Goal: Task Accomplishment & Management: Use online tool/utility

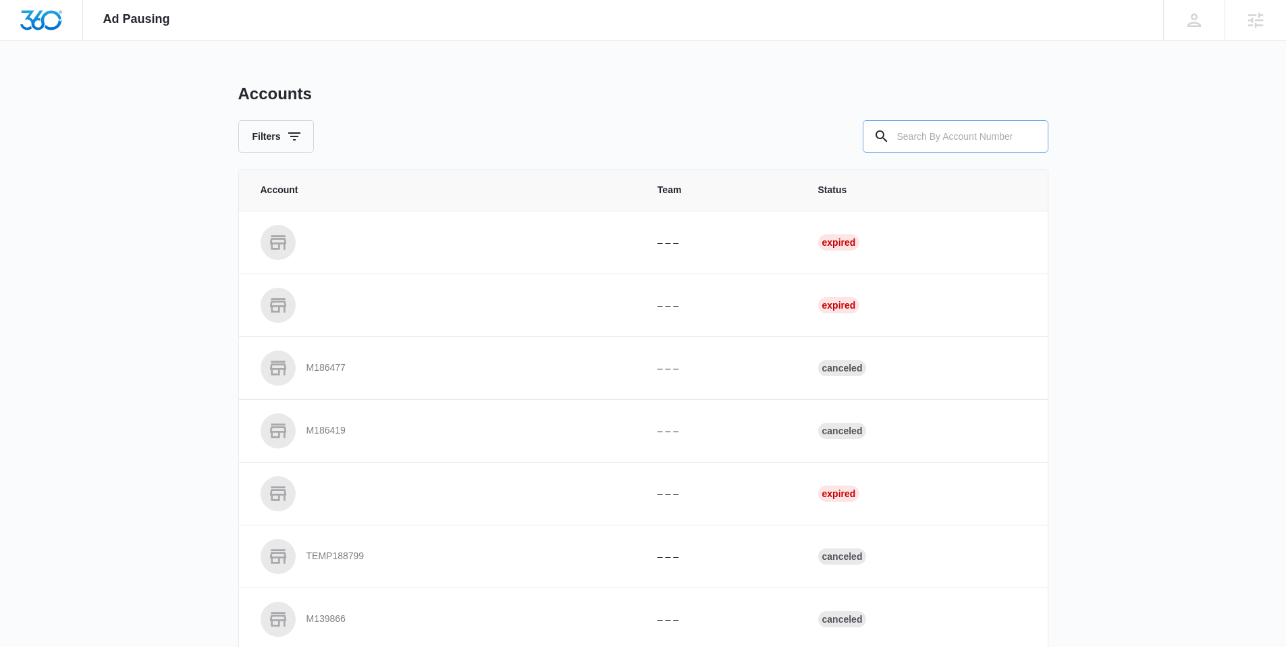
click at [956, 124] on input "text" at bounding box center [956, 136] width 186 height 32
paste input "M184682"
type input "M184682"
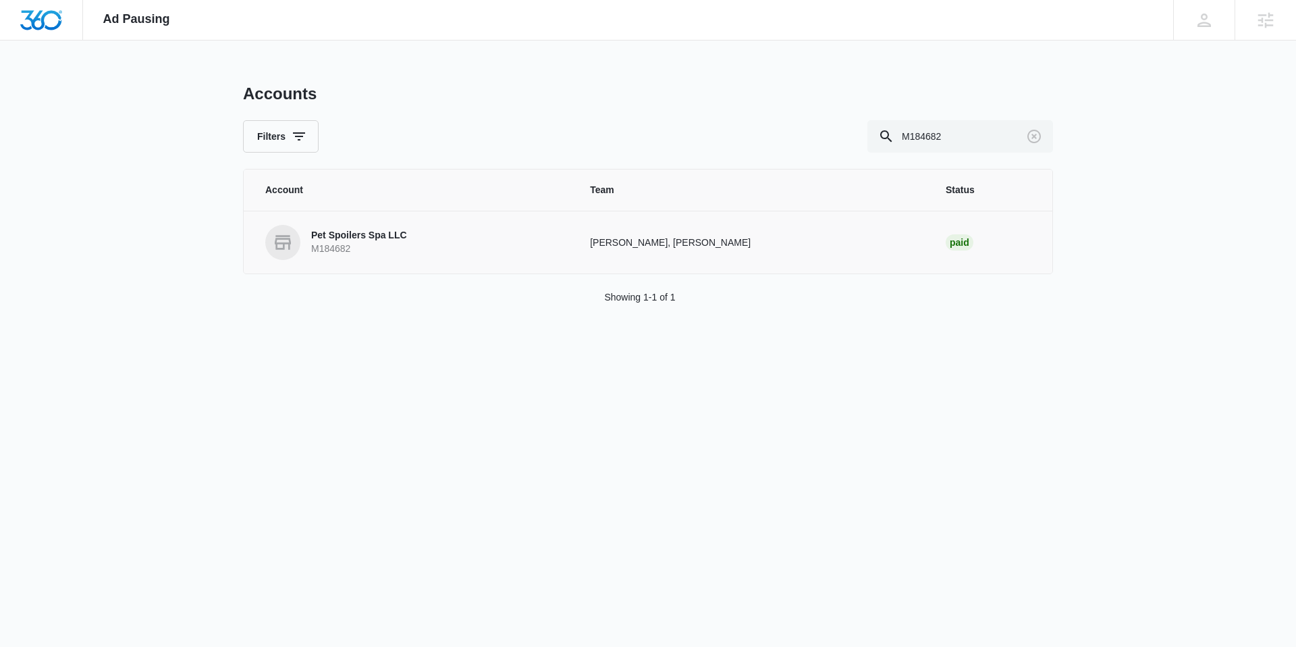
click at [380, 238] on p "Pet Spoilers Spa LLC" at bounding box center [359, 235] width 96 height 13
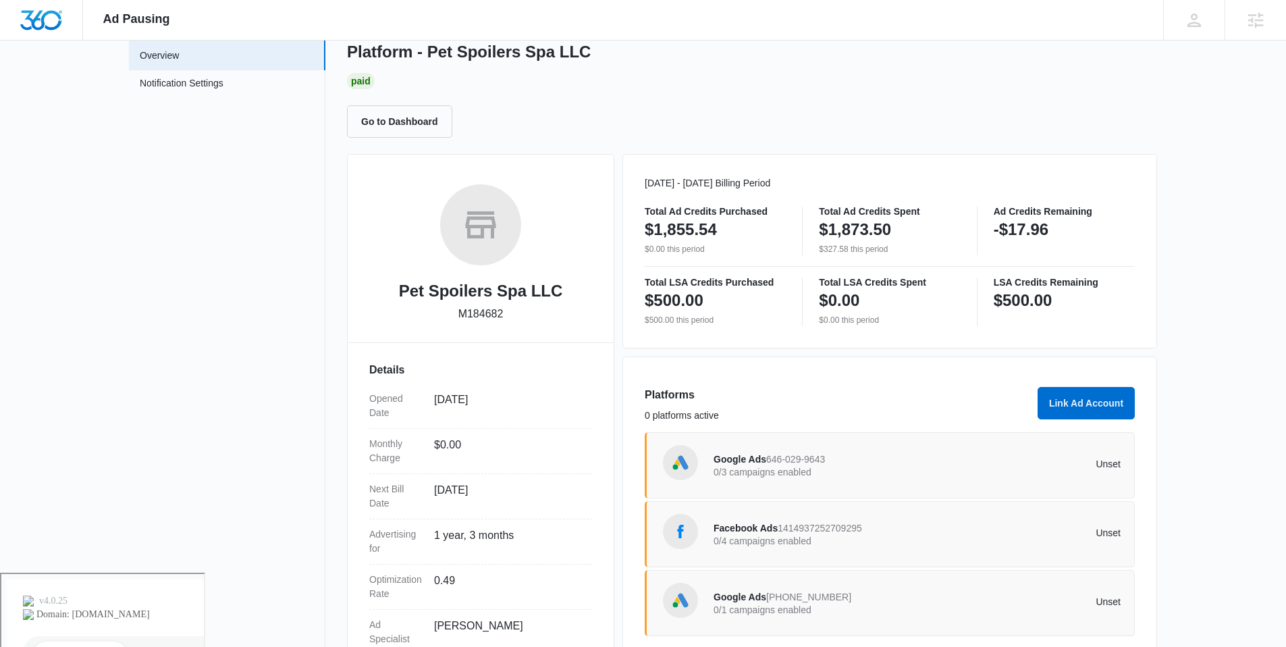
scroll to position [166, 0]
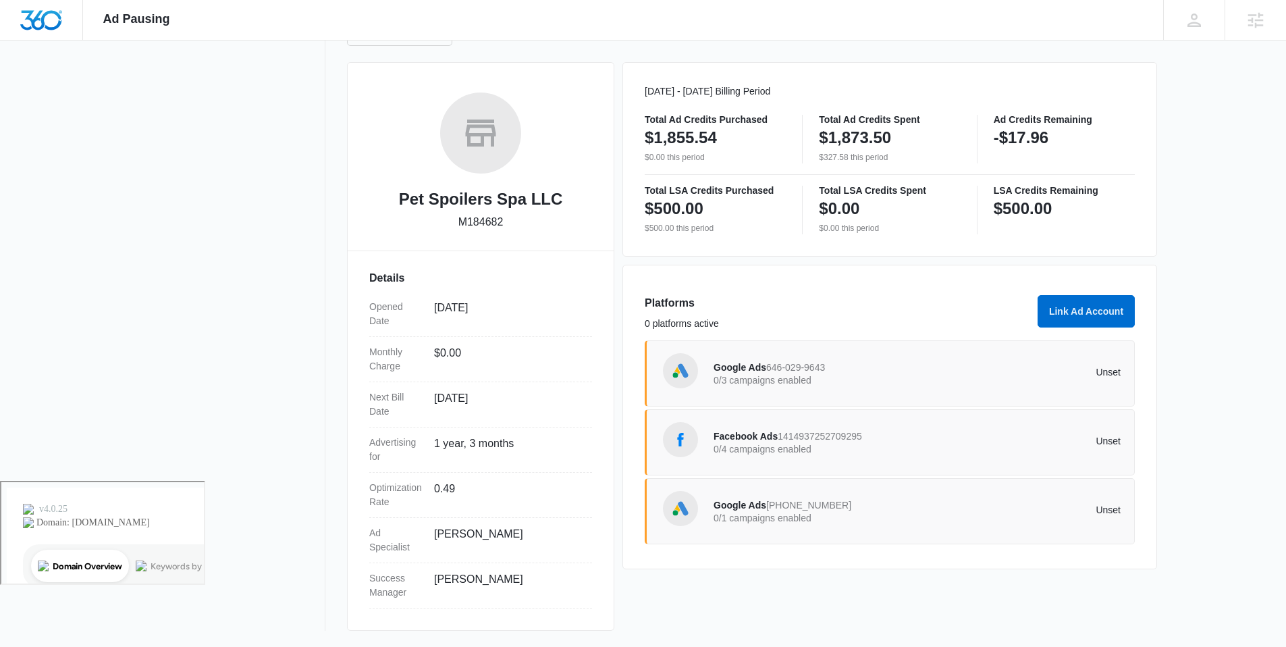
click at [741, 501] on span "Google Ads" at bounding box center [739, 504] width 53 height 11
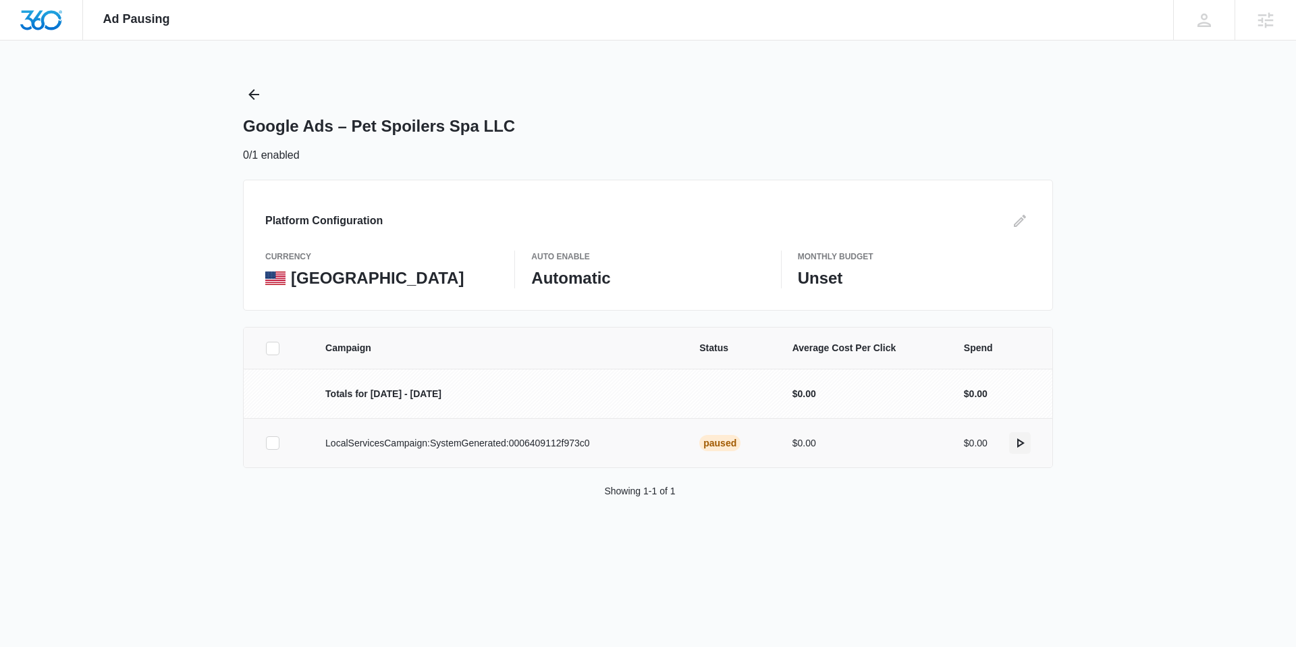
click at [1022, 438] on icon "actions.activate" at bounding box center [1020, 443] width 16 height 16
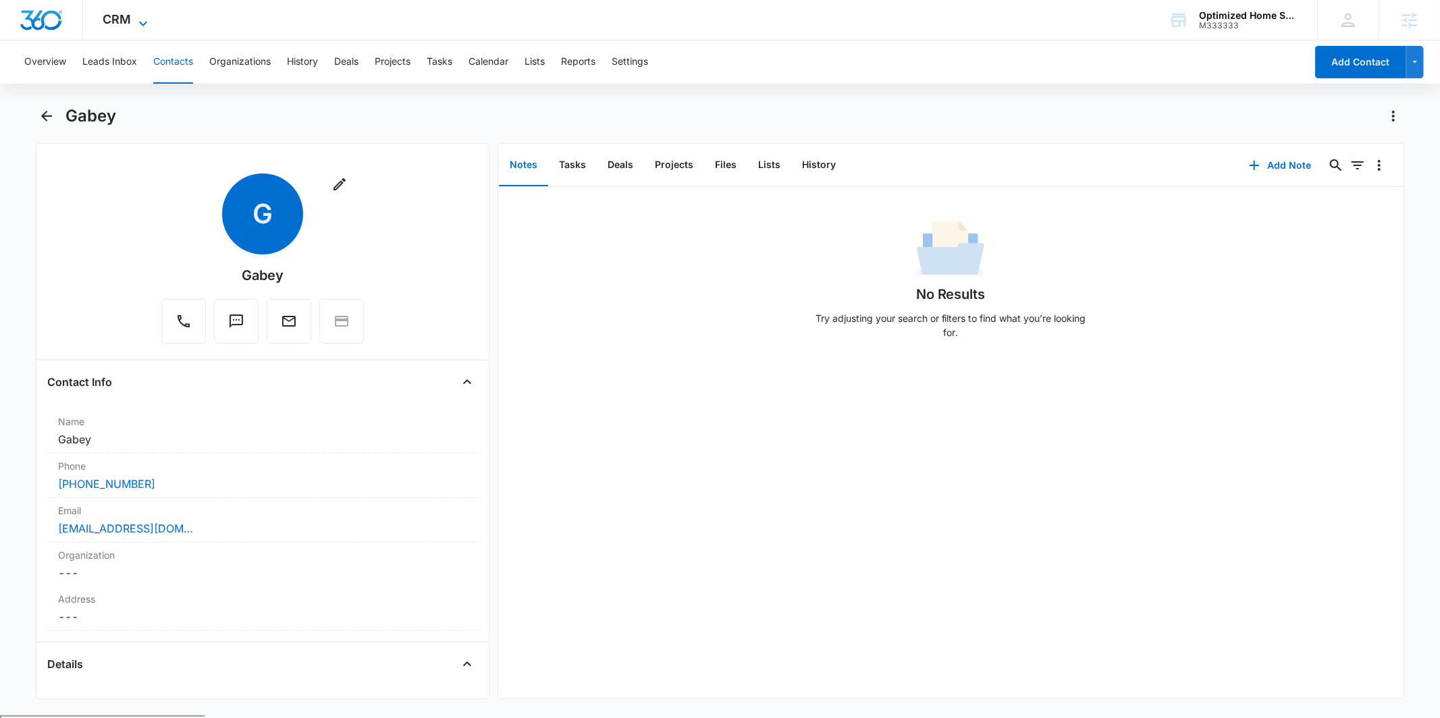
click at [121, 17] on span "CRM" at bounding box center [117, 19] width 28 height 14
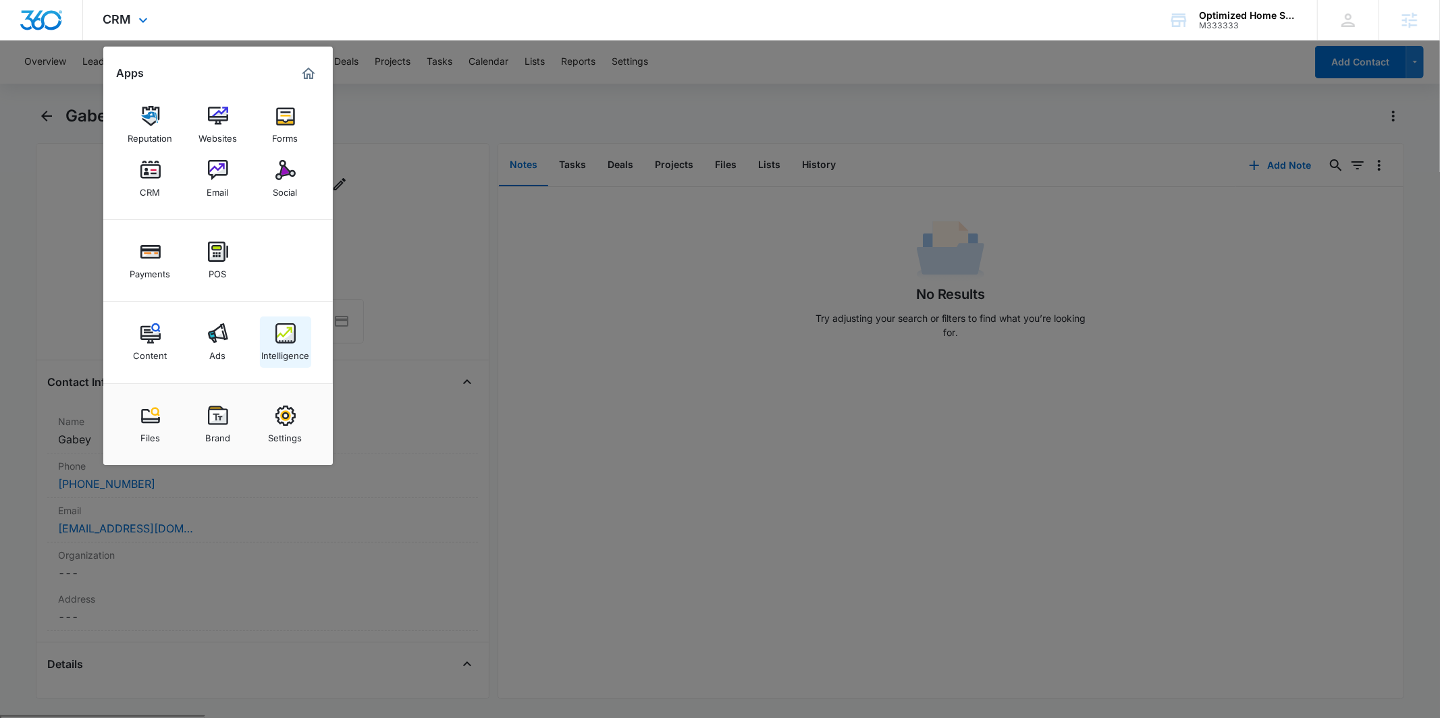
click at [275, 336] on img at bounding box center [285, 333] width 20 height 20
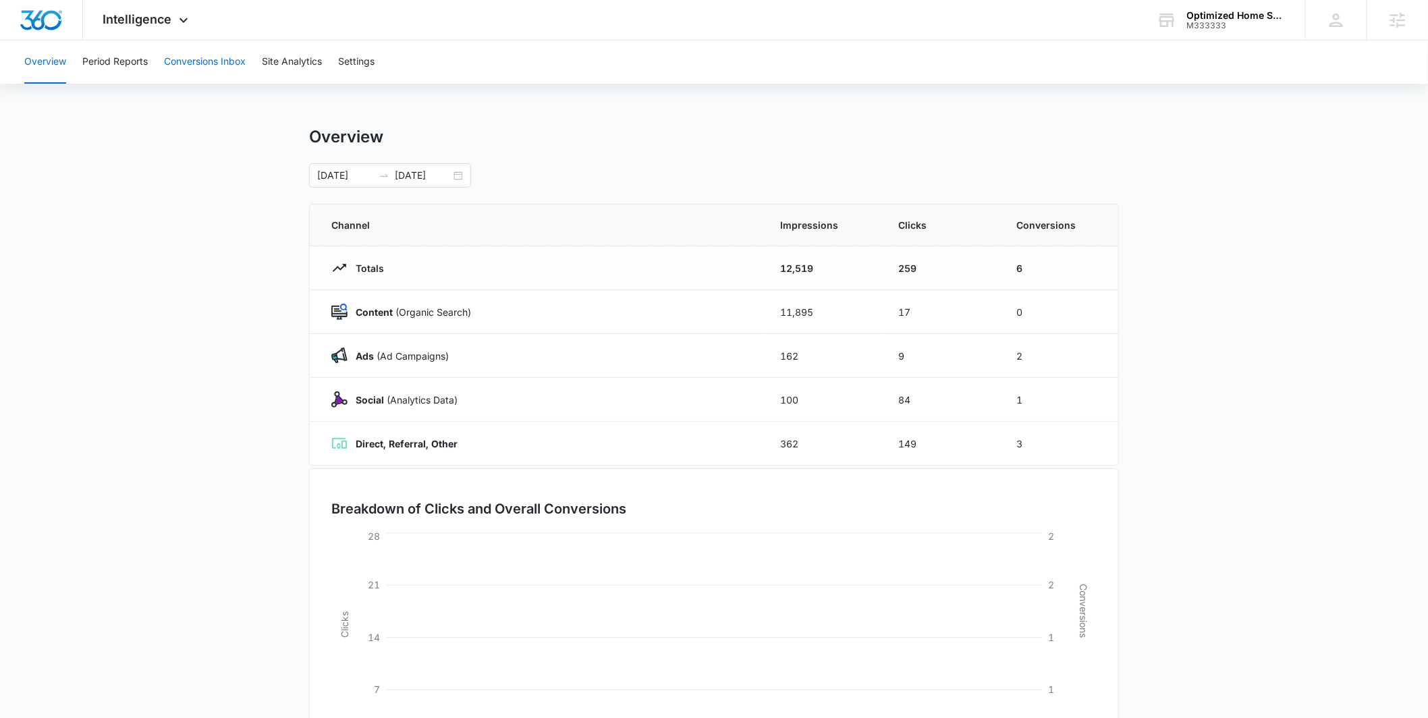
click at [233, 66] on button "Conversions Inbox" at bounding box center [205, 61] width 82 height 43
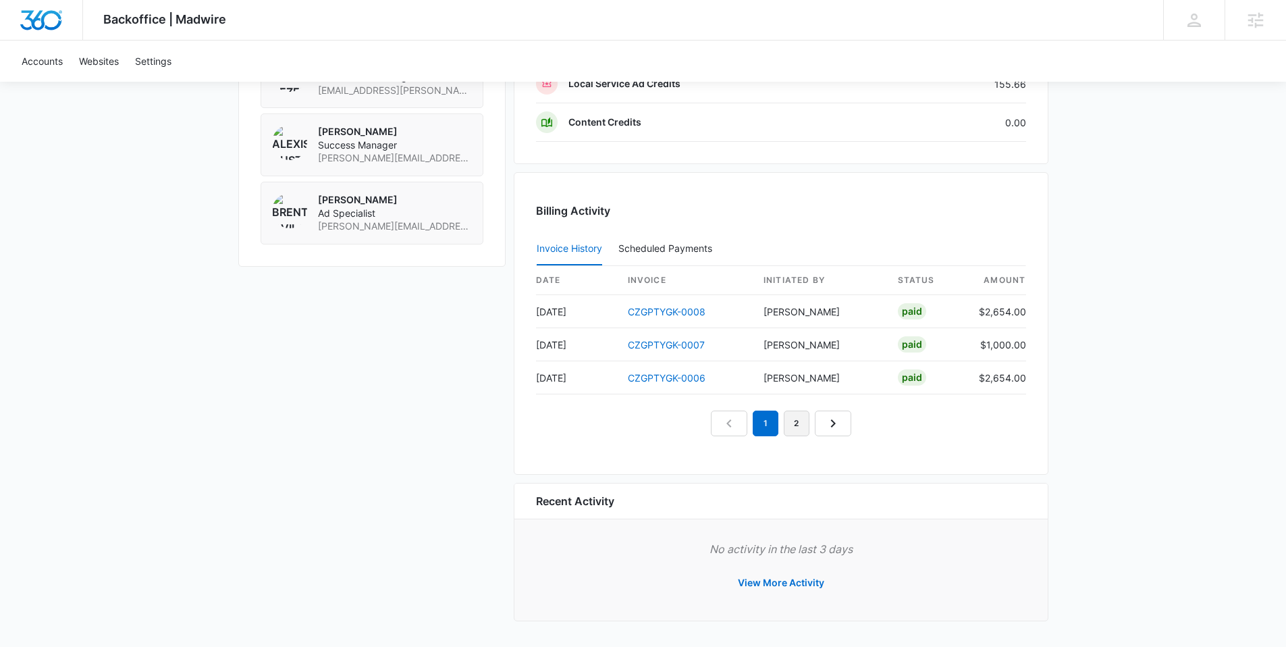
click at [806, 427] on link "2" at bounding box center [797, 423] width 26 height 26
click at [819, 420] on link "3" at bounding box center [812, 423] width 26 height 26
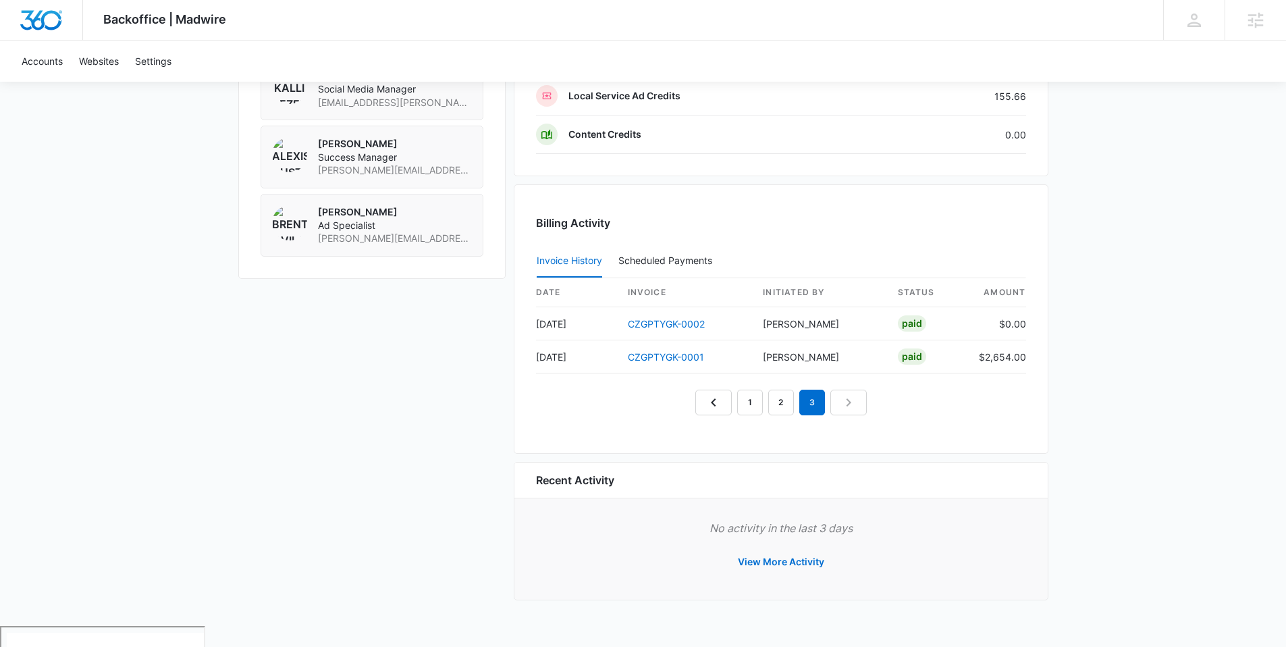
scroll to position [1208, 0]
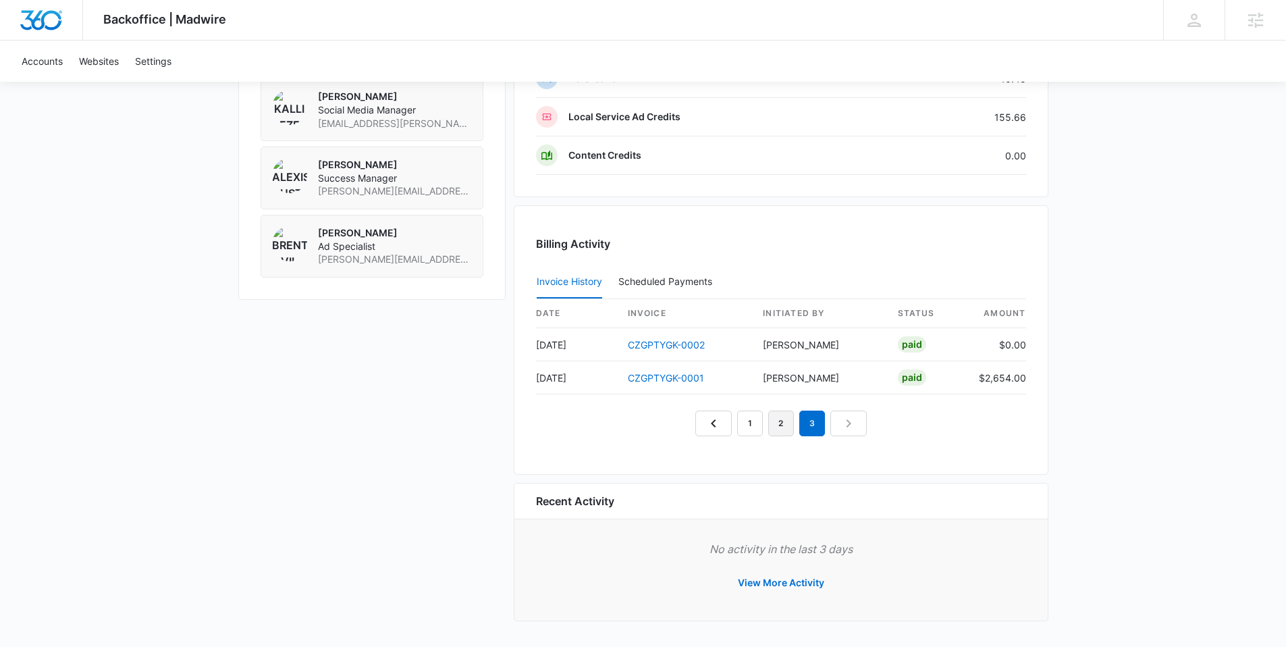
click at [779, 425] on link "2" at bounding box center [781, 423] width 26 height 26
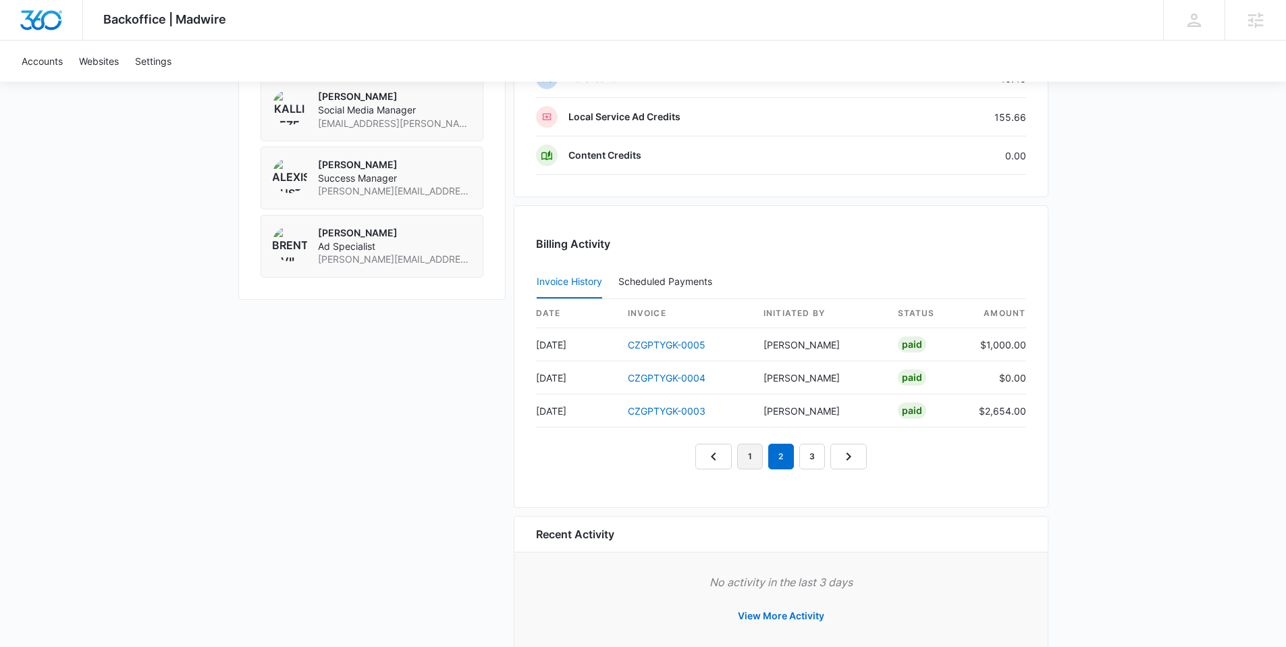
click at [753, 463] on link "1" at bounding box center [750, 456] width 26 height 26
click at [718, 462] on nav "1 2 3" at bounding box center [780, 456] width 171 height 26
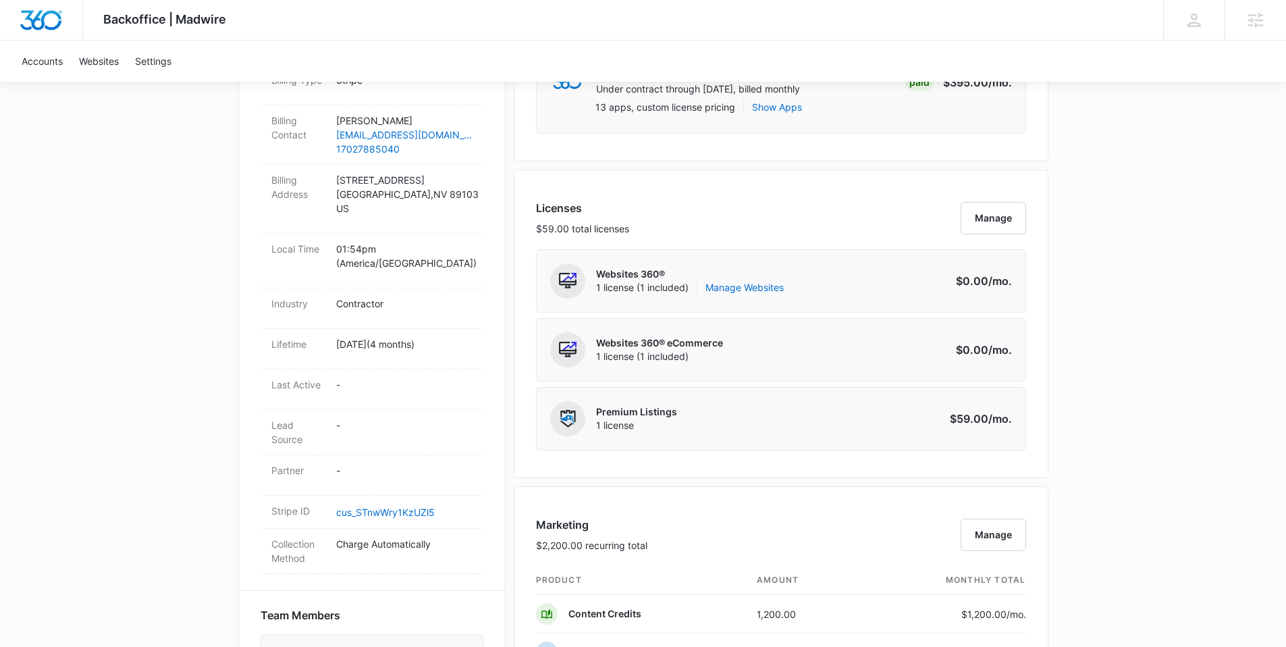
scroll to position [0, 0]
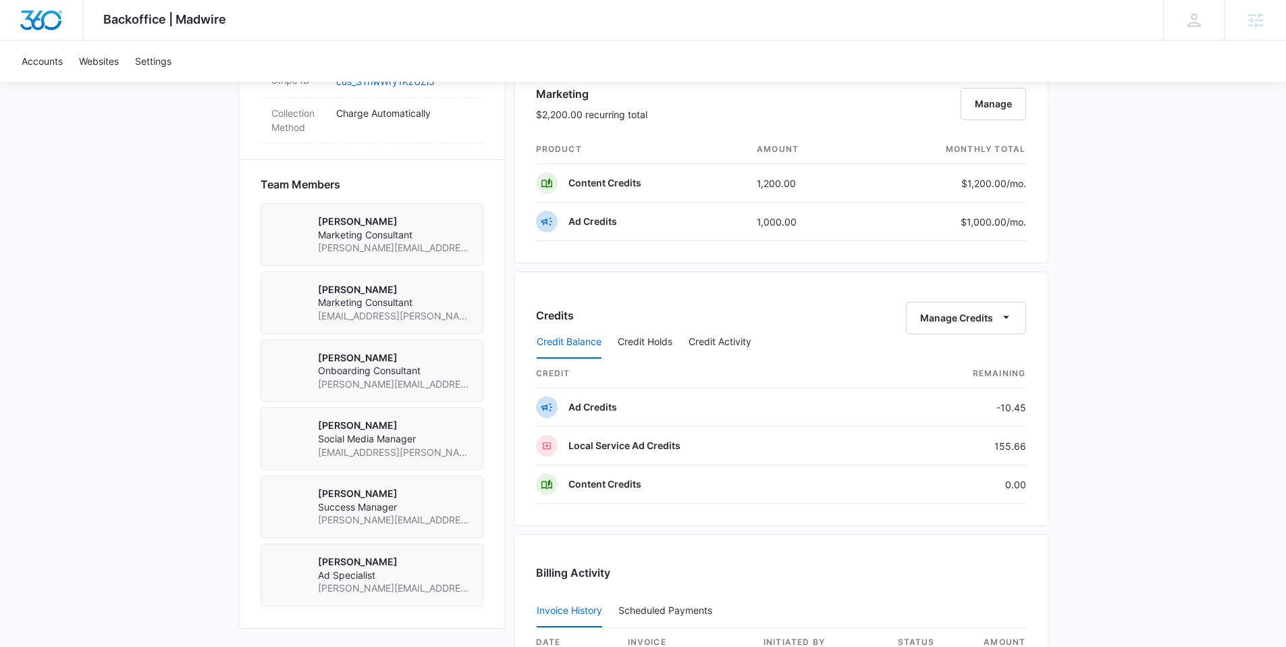
scroll to position [881, 0]
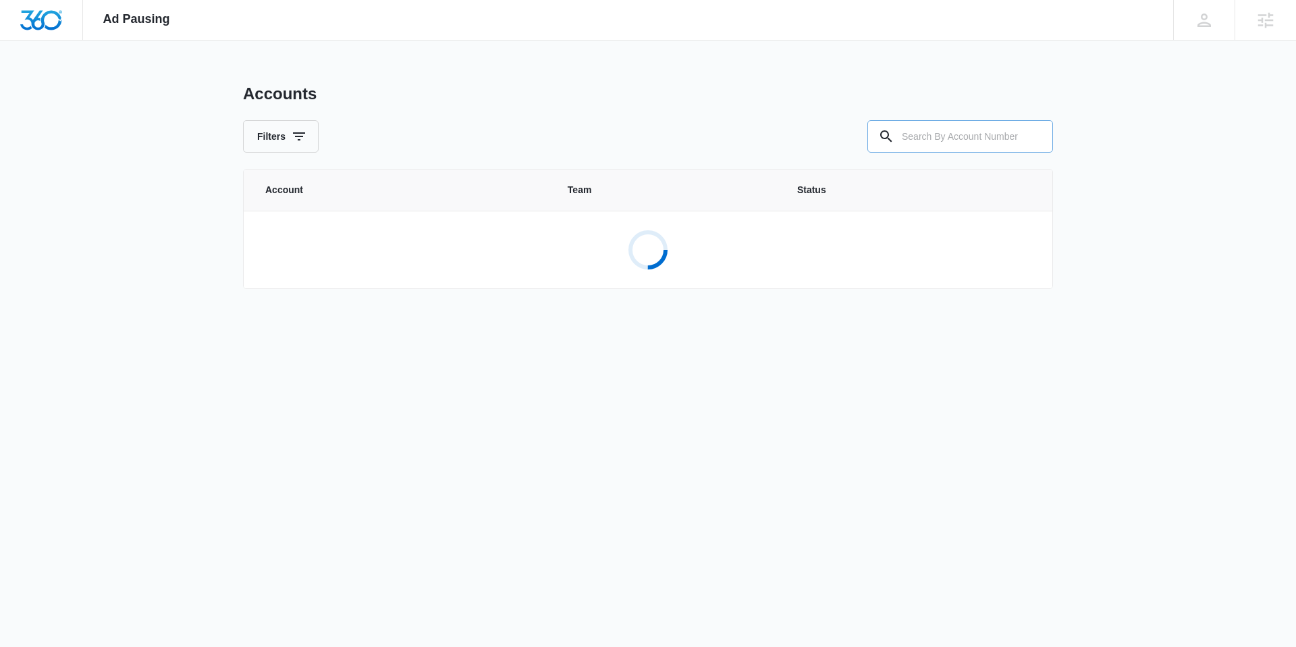
click at [920, 144] on input "text" at bounding box center [960, 136] width 186 height 32
